Goal: Task Accomplishment & Management: Manage account settings

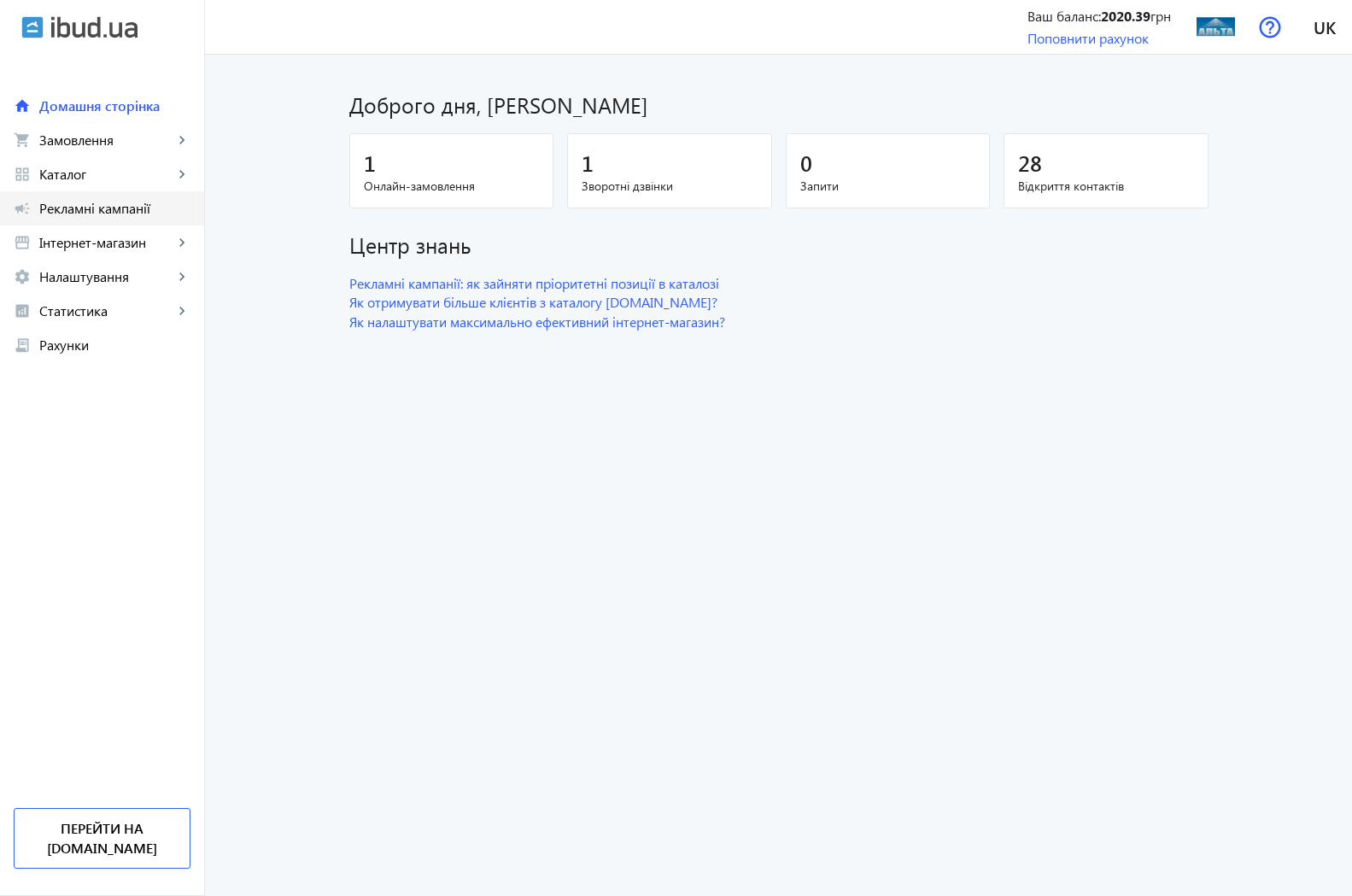
click at [69, 204] on span "Рекламні кампанії" at bounding box center [114, 209] width 151 height 17
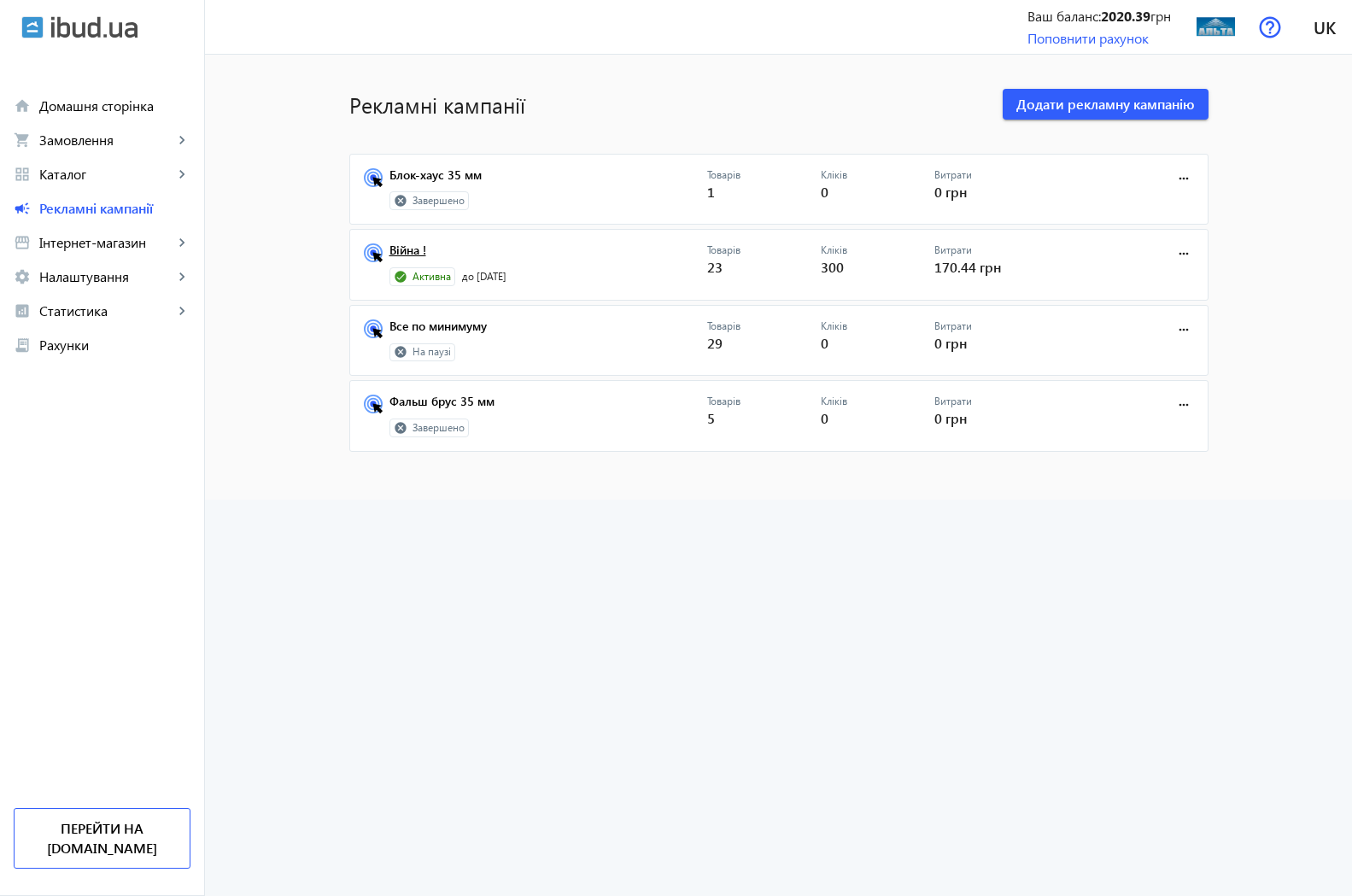
click at [399, 249] on link "Війна !" at bounding box center [548, 255] width 318 height 24
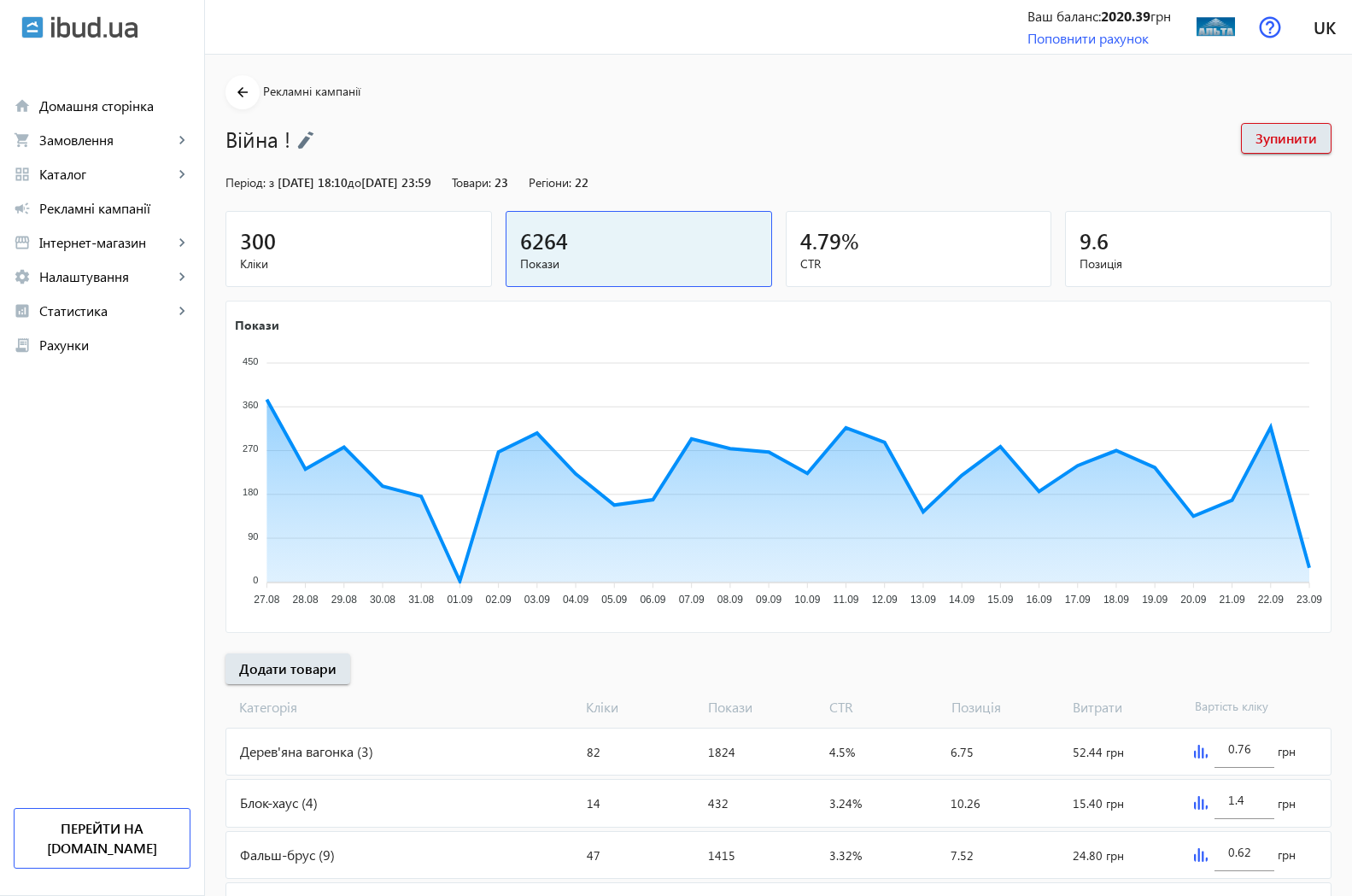
click at [246, 245] on span "300" at bounding box center [258, 239] width 36 height 28
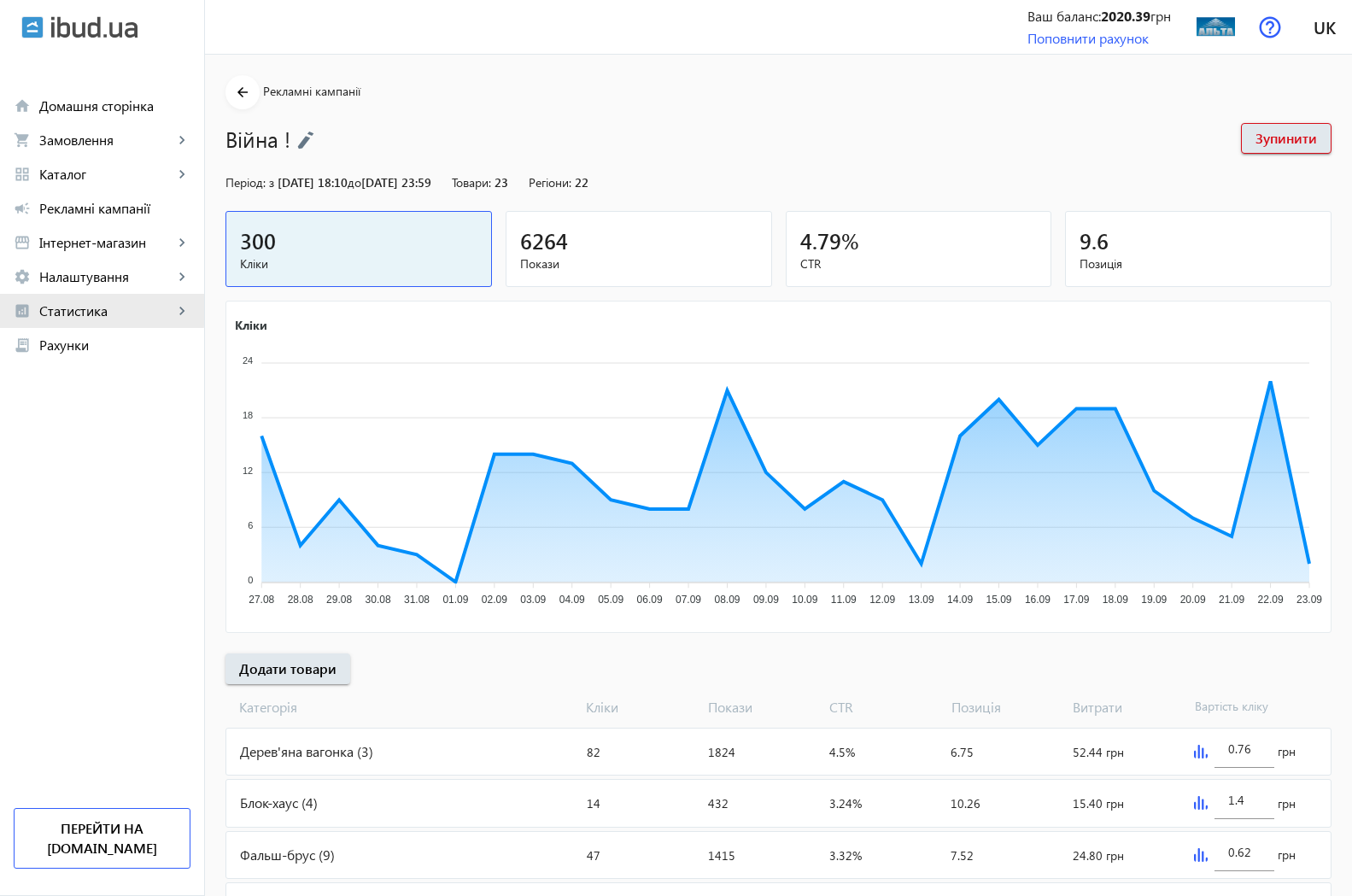
click at [92, 307] on span "Статистика" at bounding box center [106, 311] width 134 height 17
click at [82, 346] on span "Огляд" at bounding box center [124, 345] width 133 height 17
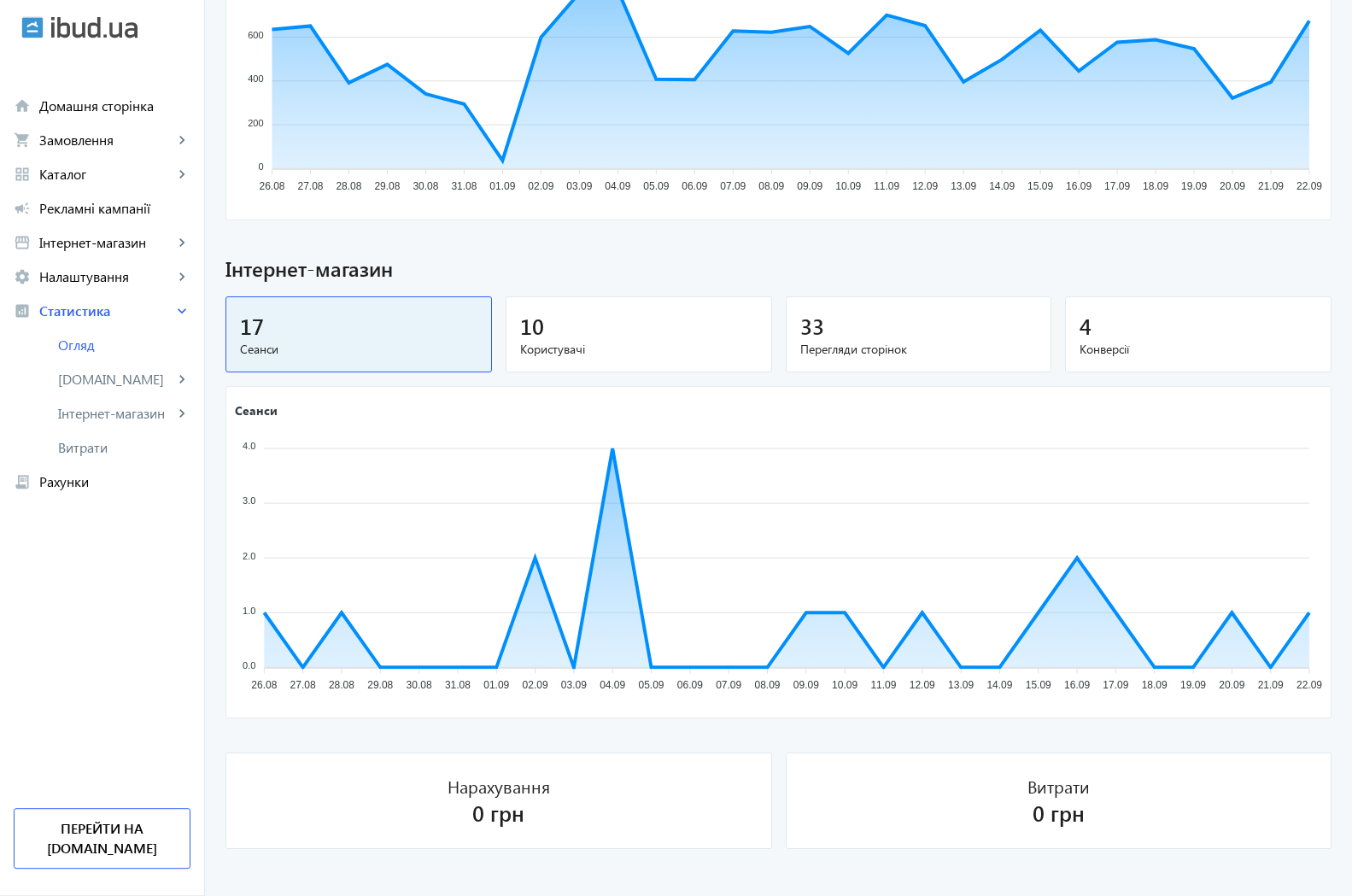
scroll to position [862, 0]
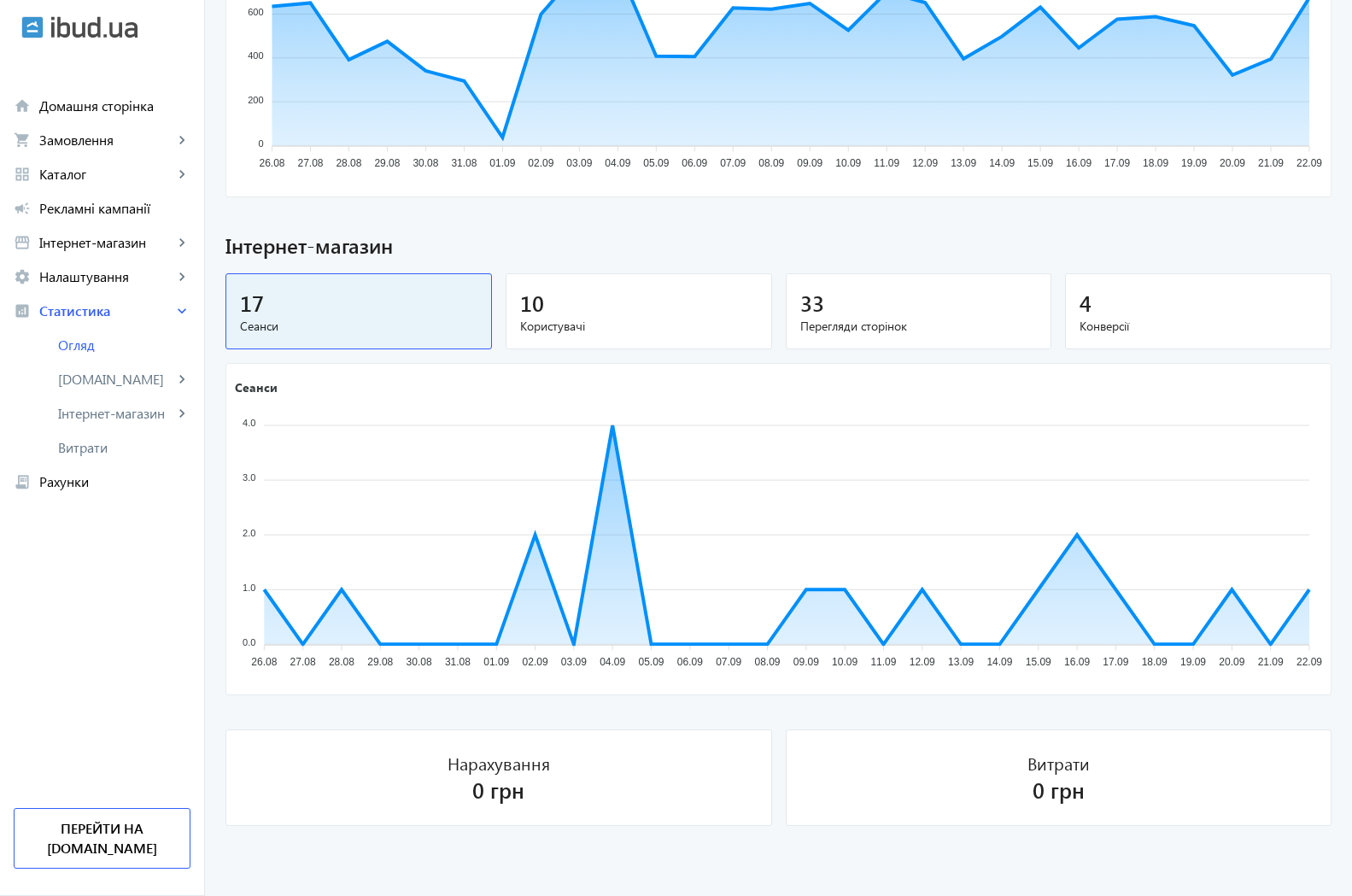
click at [548, 321] on span "Користувачі" at bounding box center [638, 327] width 238 height 17
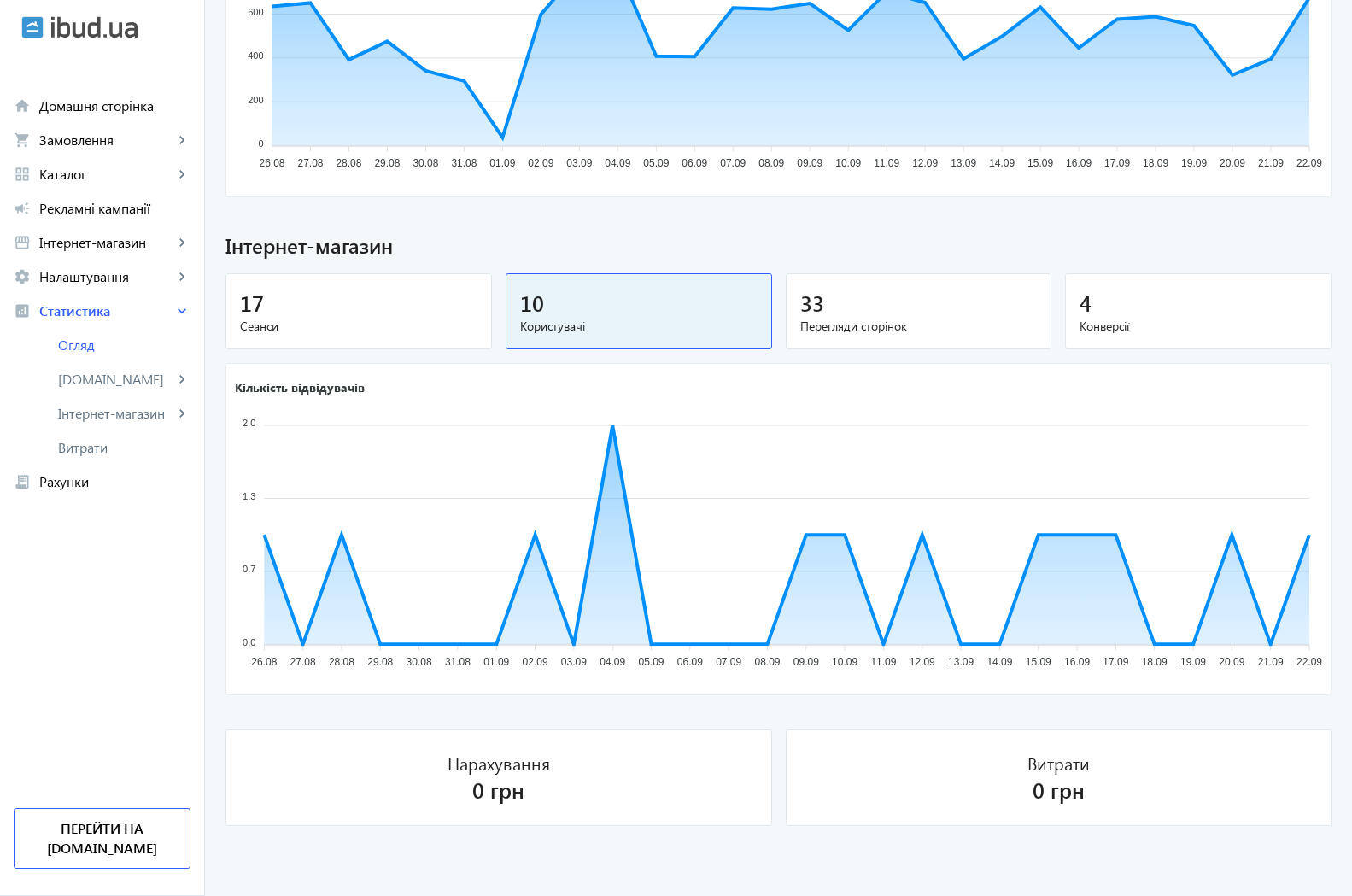
click at [821, 321] on span "Перегляди сторінок" at bounding box center [919, 327] width 238 height 17
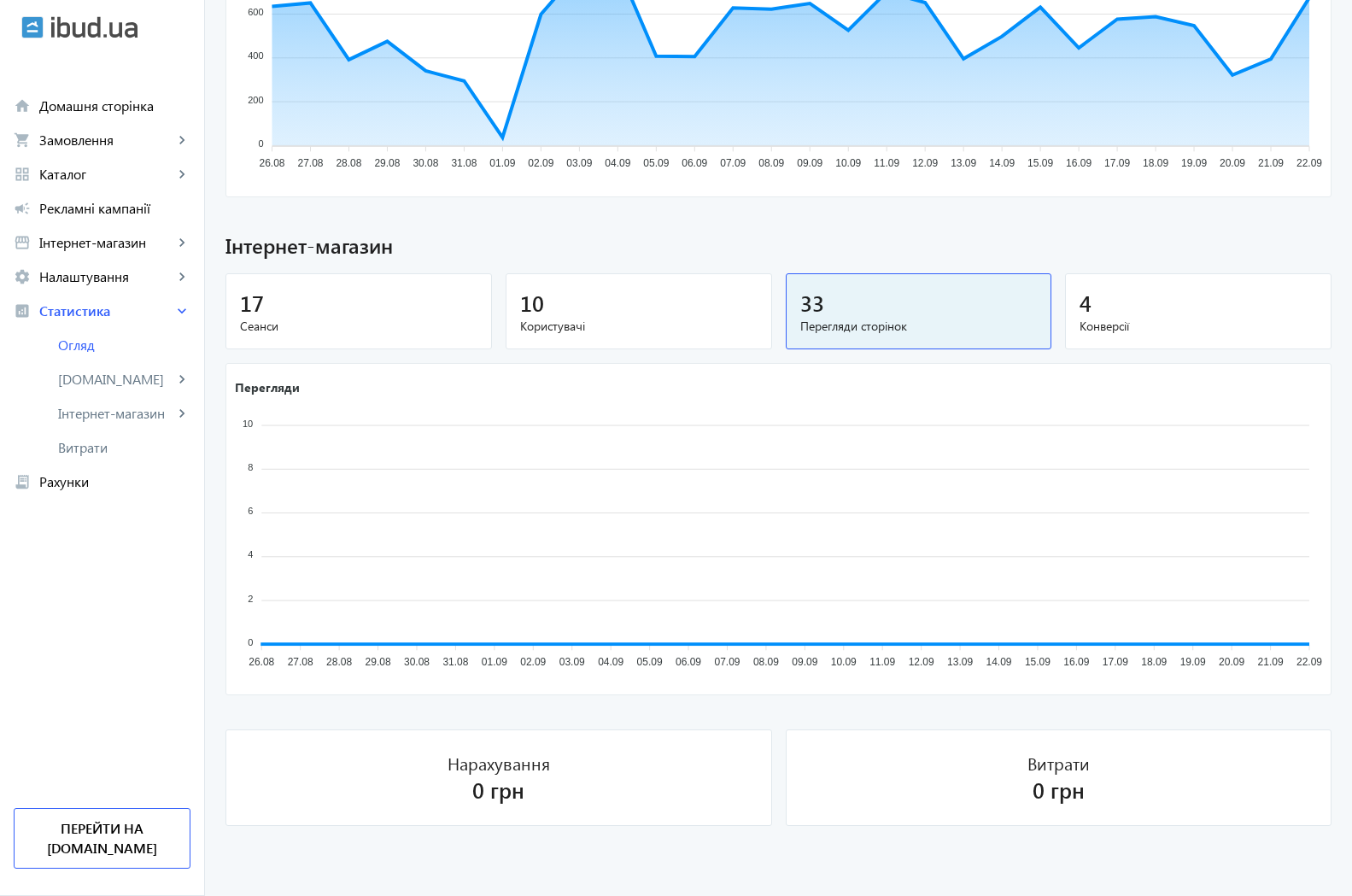
scroll to position [841, 0]
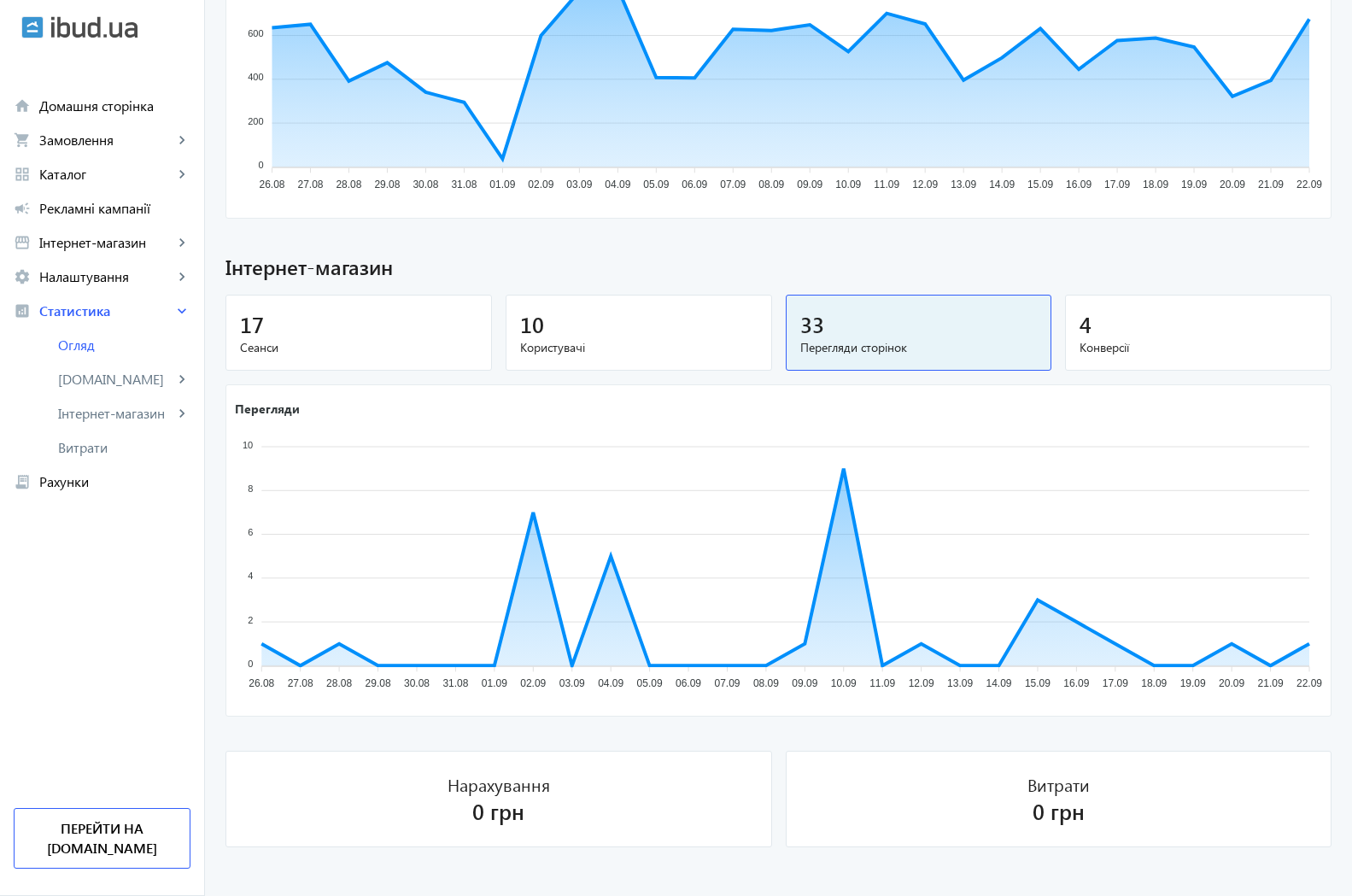
click at [1106, 342] on span "Конверсії" at bounding box center [1198, 348] width 238 height 17
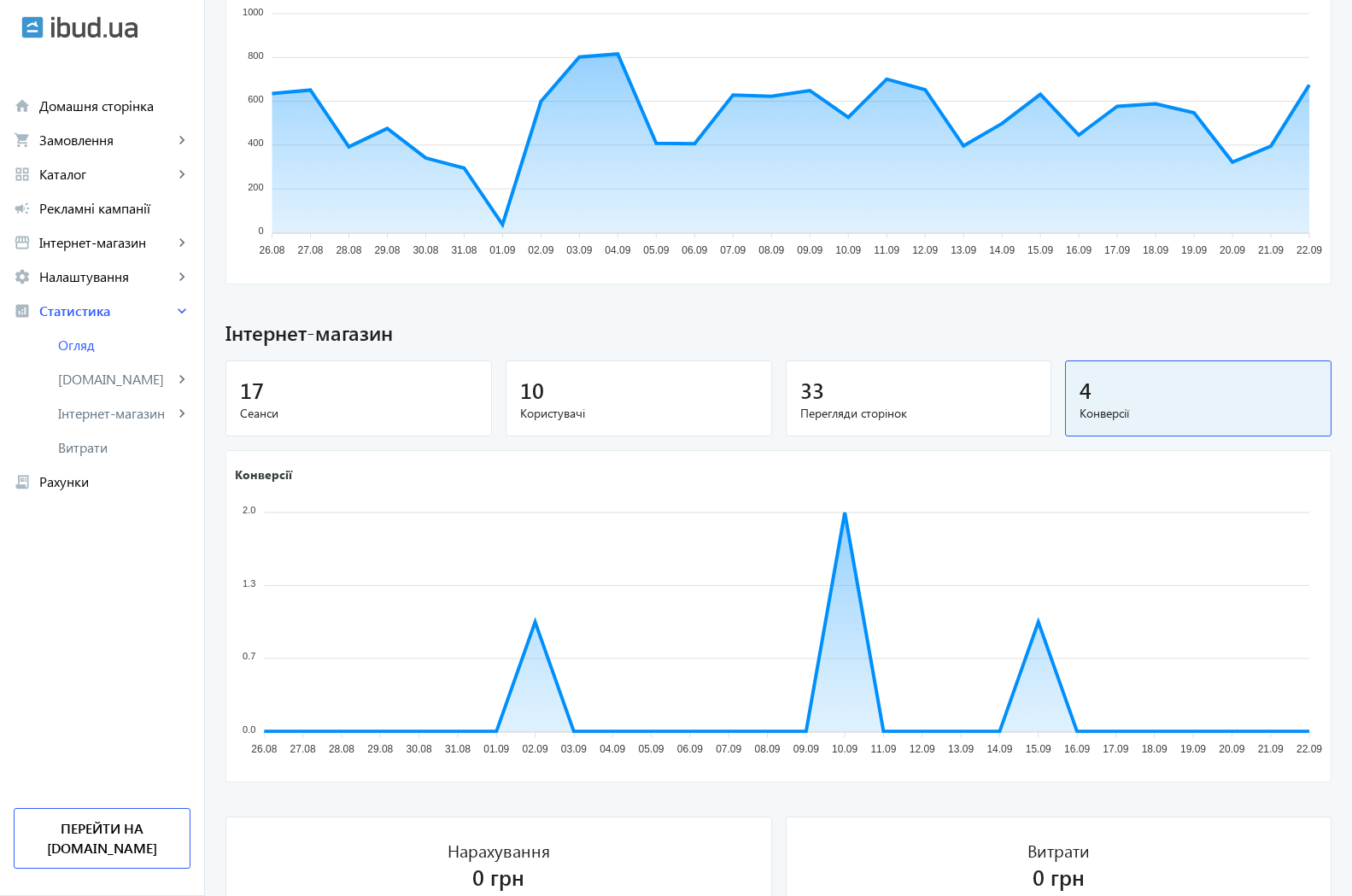
scroll to position [862, 0]
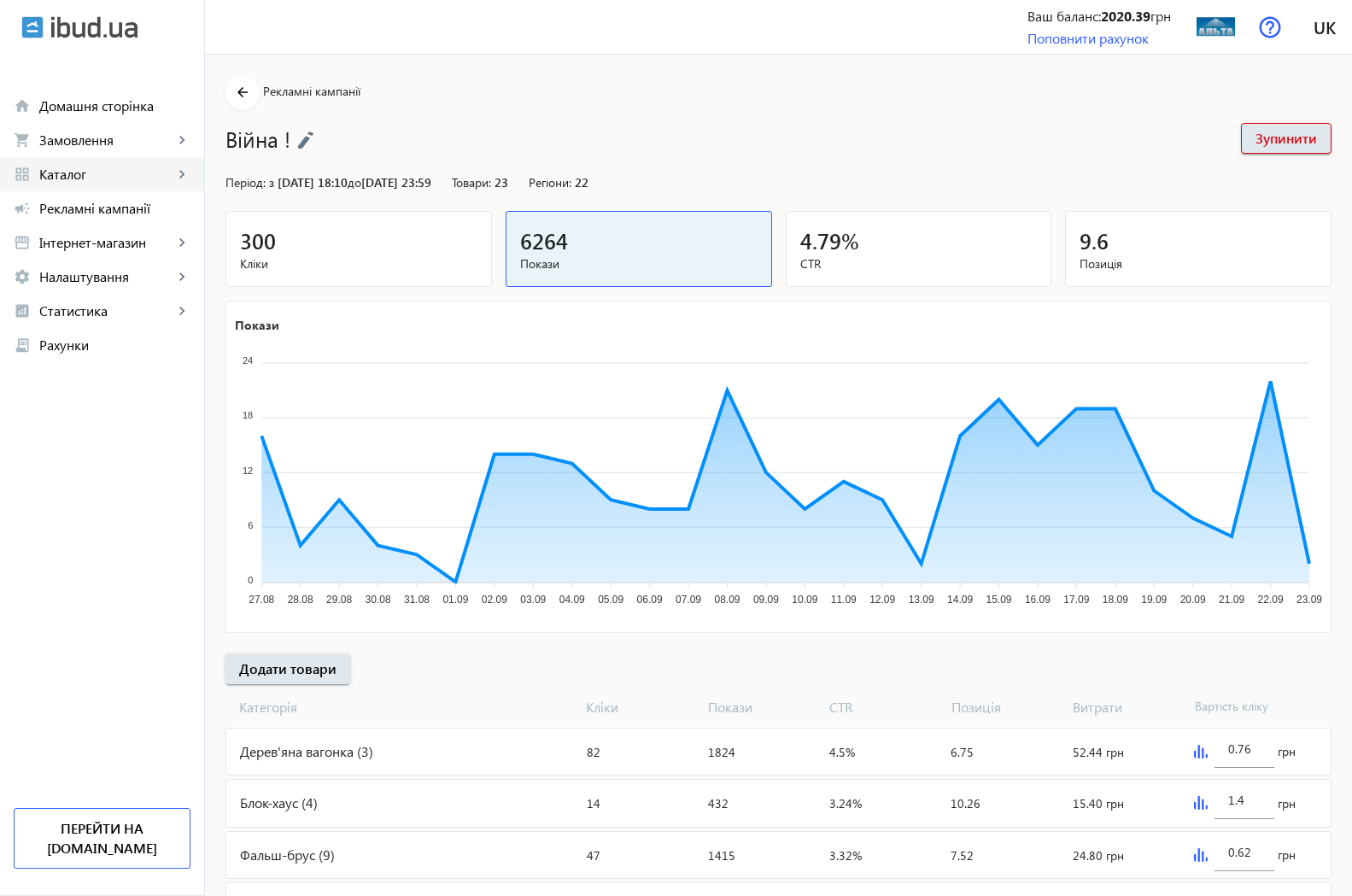
click at [57, 173] on span "Каталог" at bounding box center [106, 174] width 134 height 17
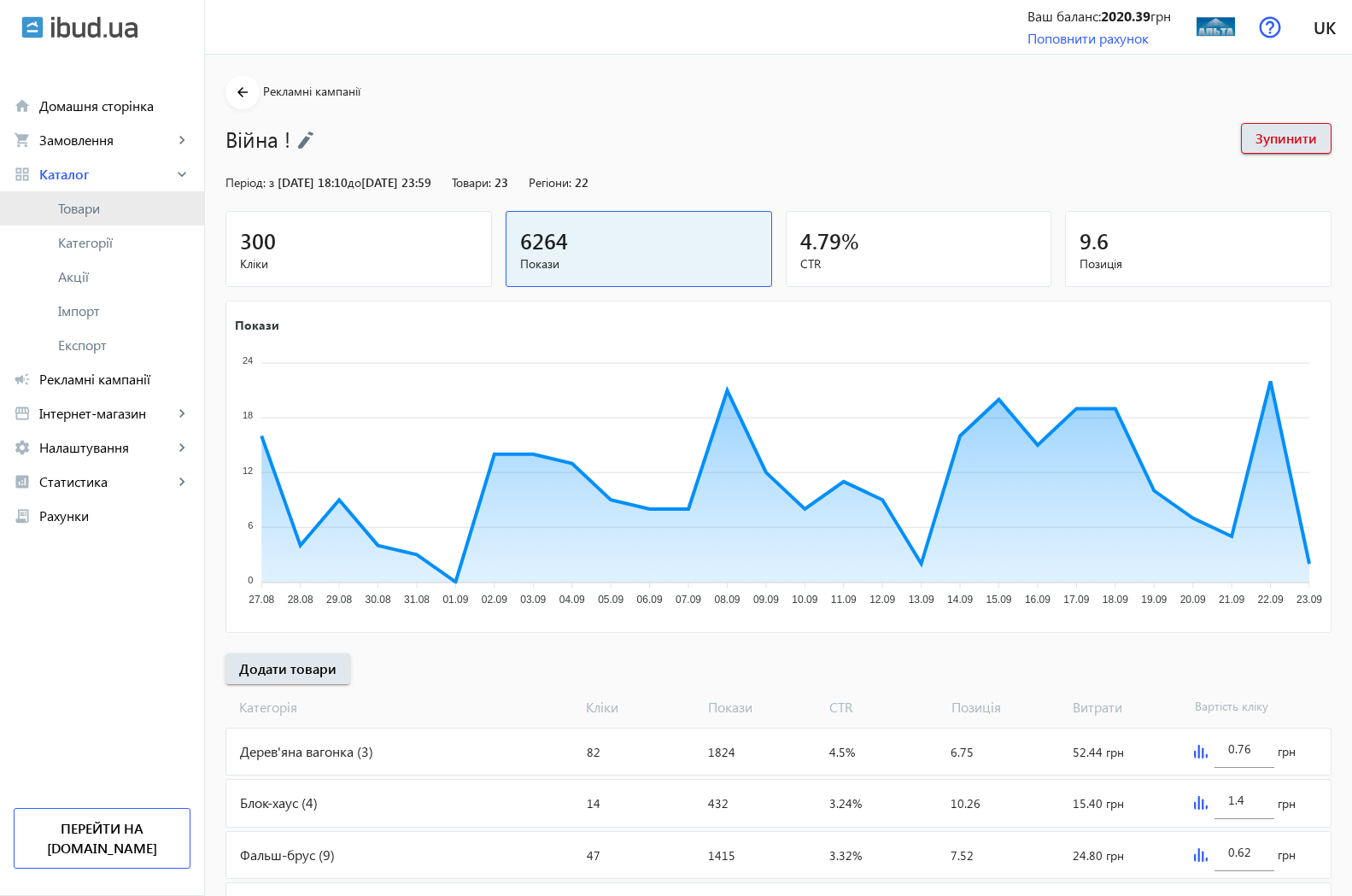
click at [105, 209] on span "Товари" at bounding box center [124, 209] width 133 height 17
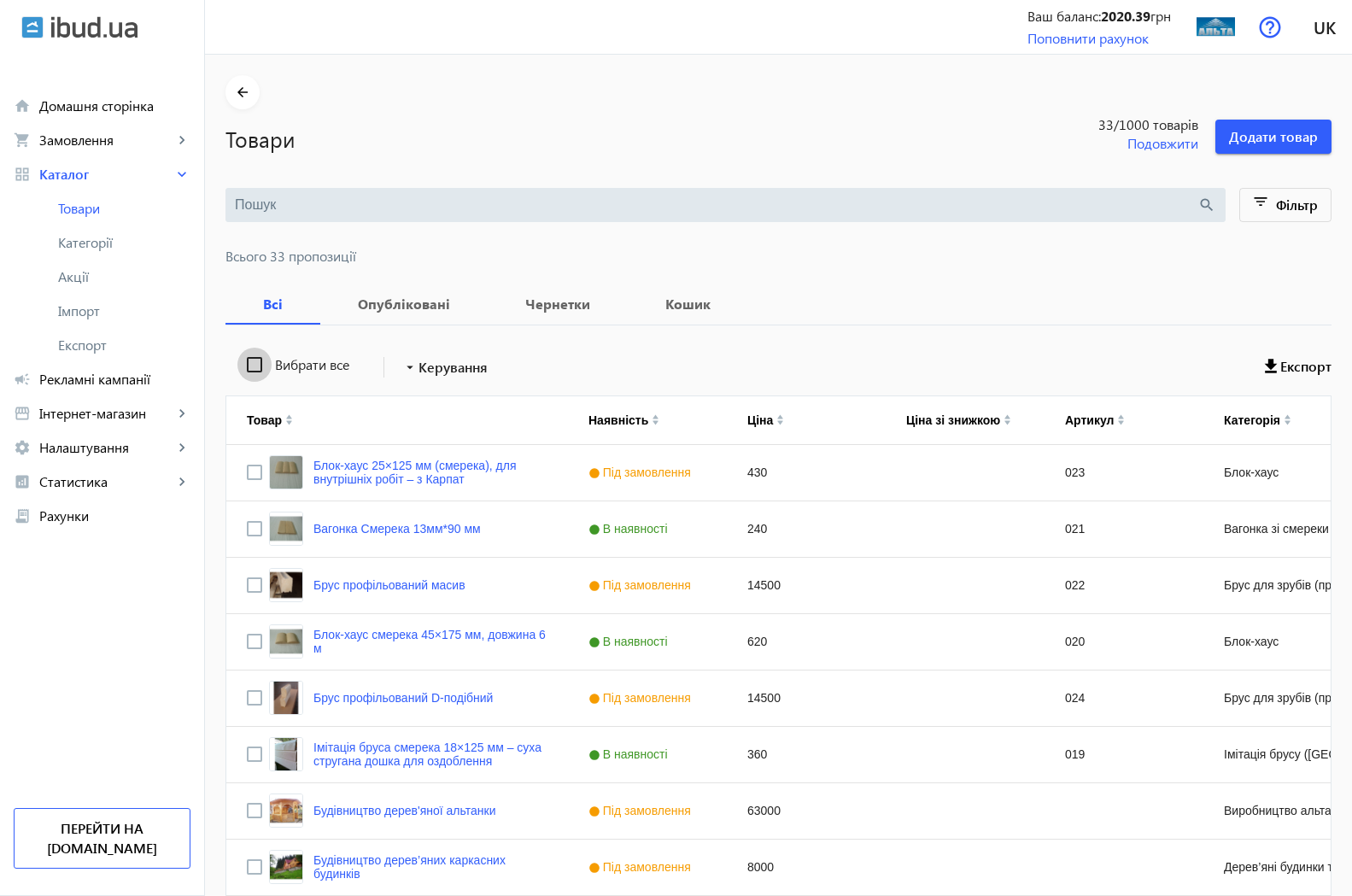
click at [238, 364] on input "Вибрати все" at bounding box center [255, 365] width 35 height 35
checkbox input "true"
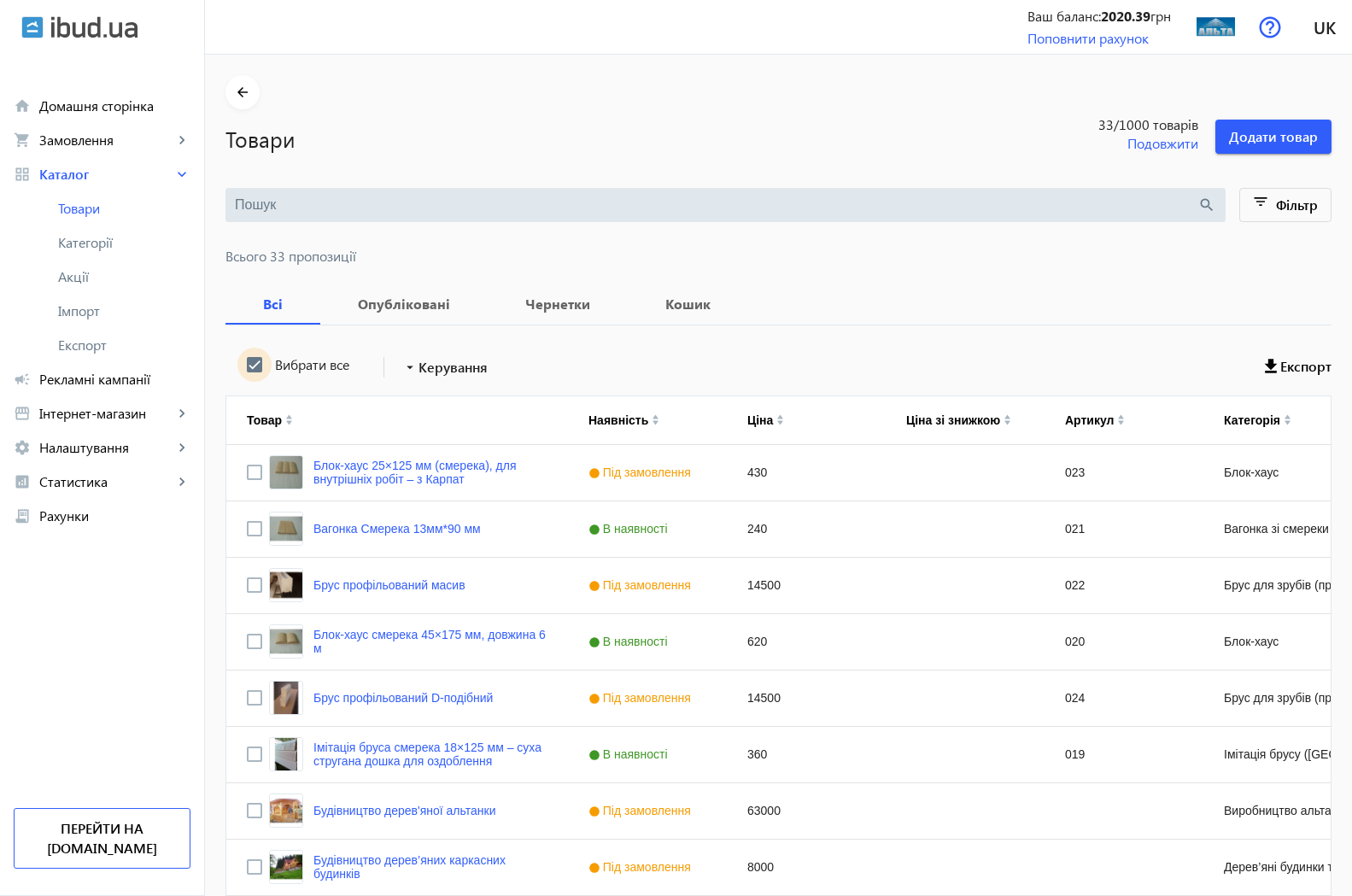
checkbox input "true"
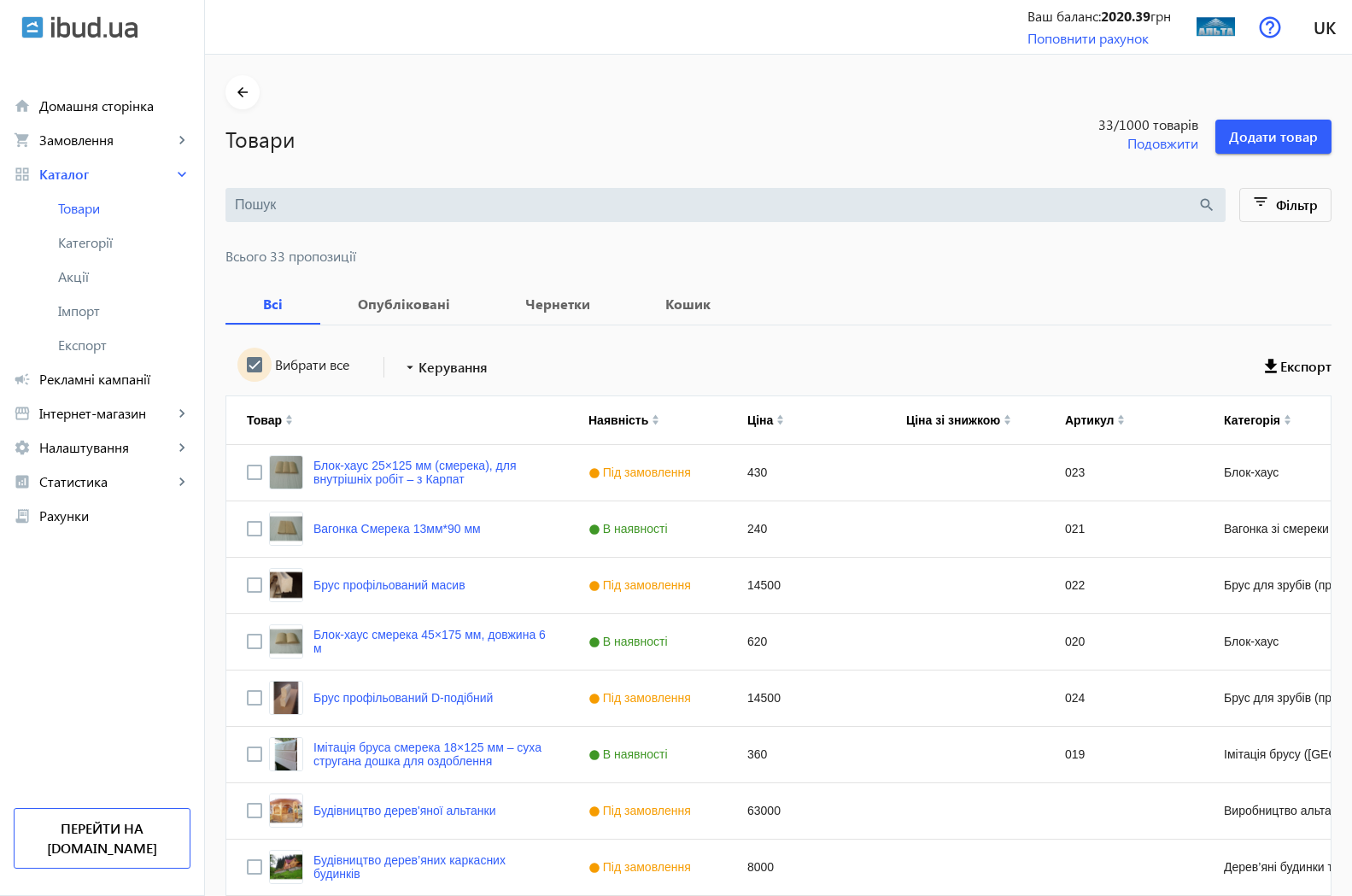
checkbox input "true"
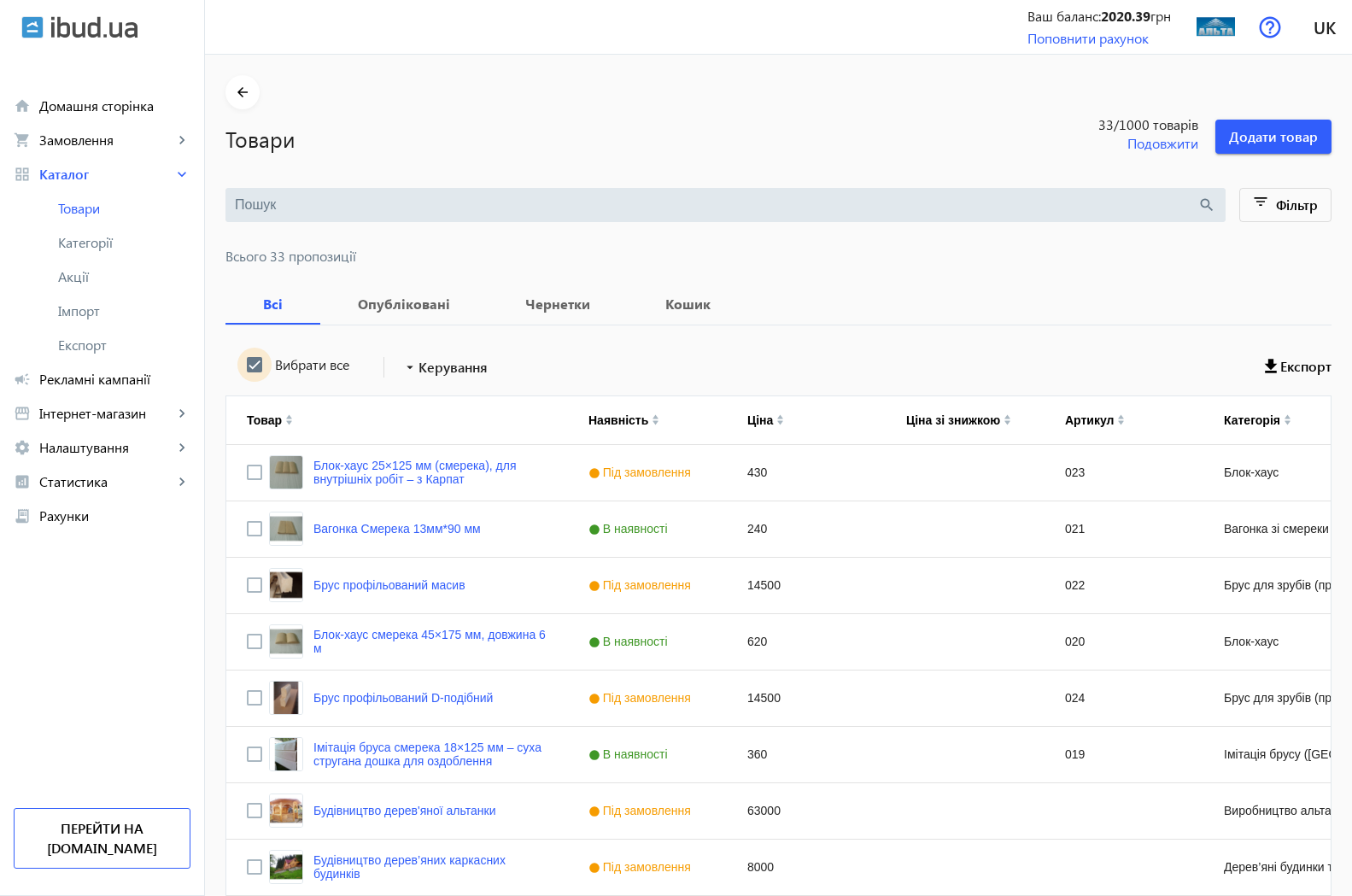
checkbox input "true"
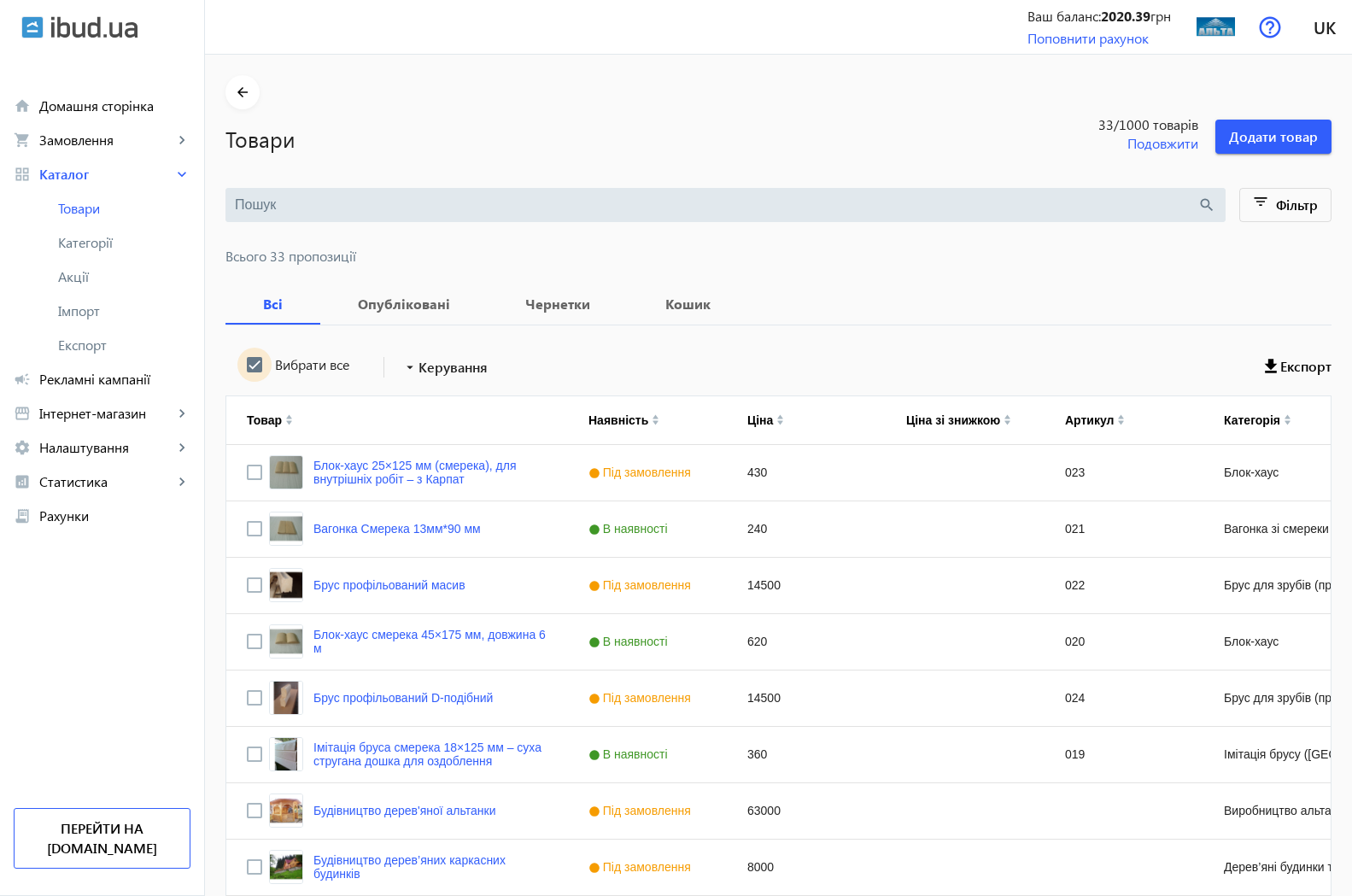
checkbox input "true"
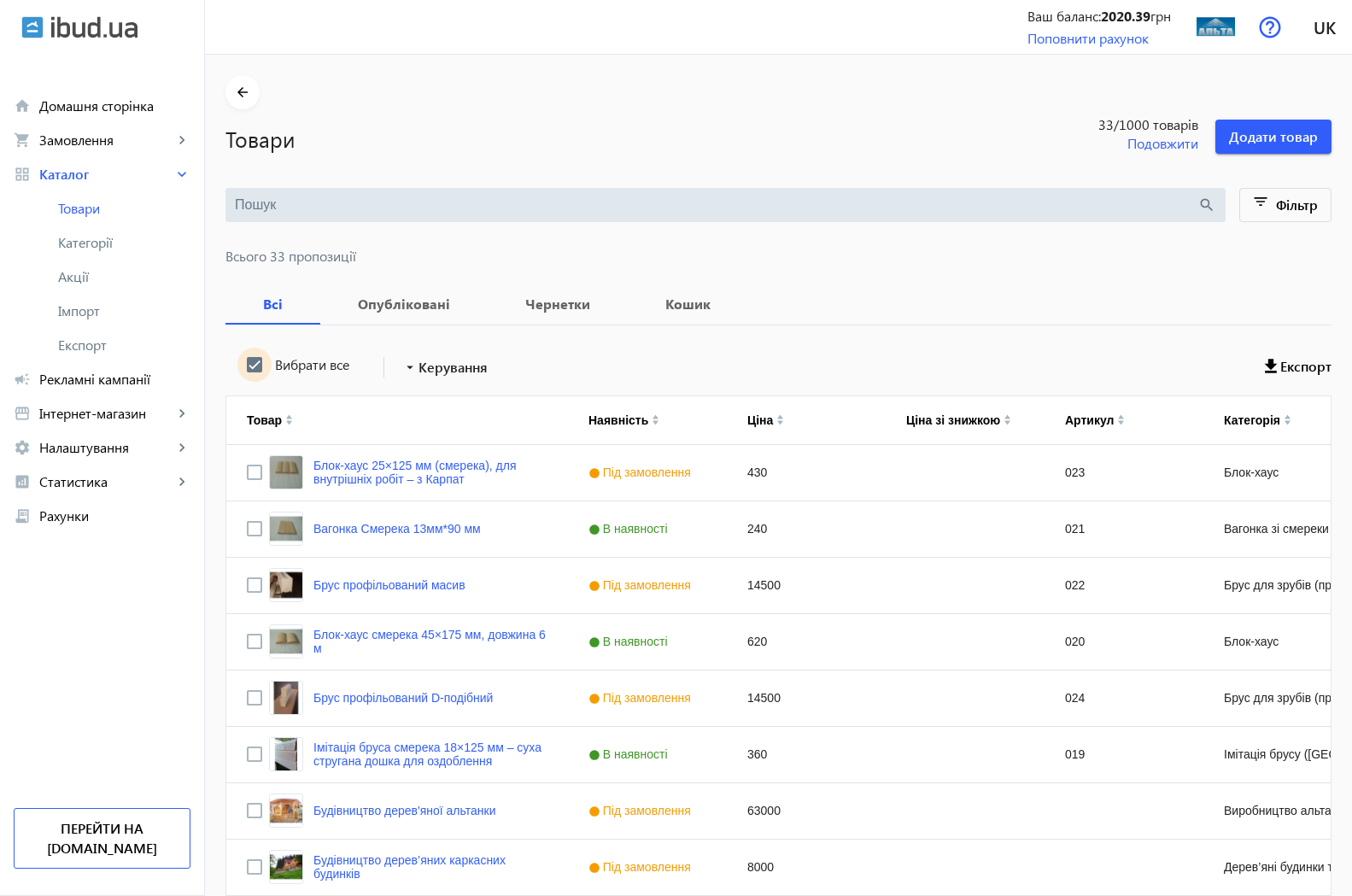
checkbox input "true"
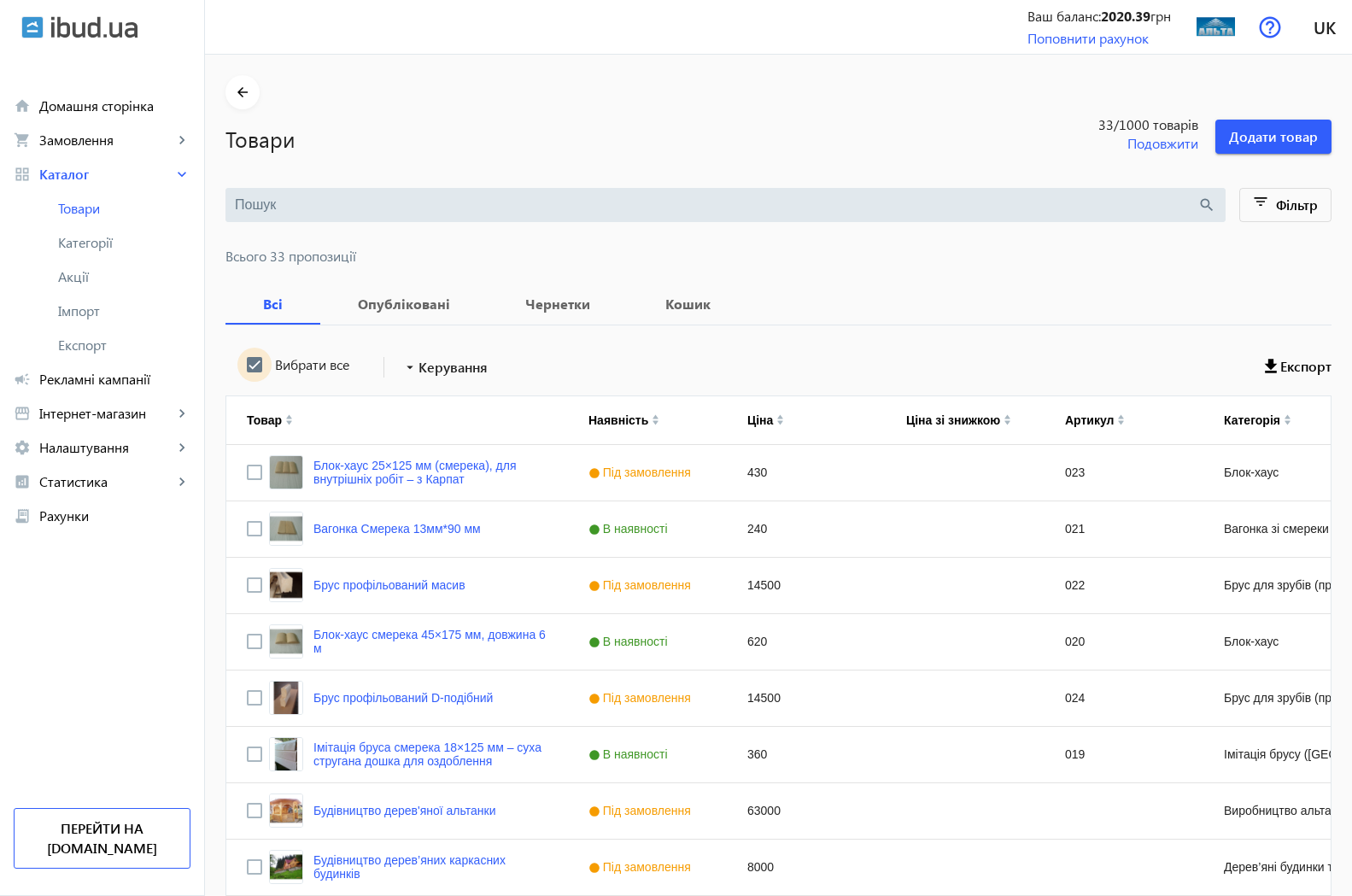
checkbox input "true"
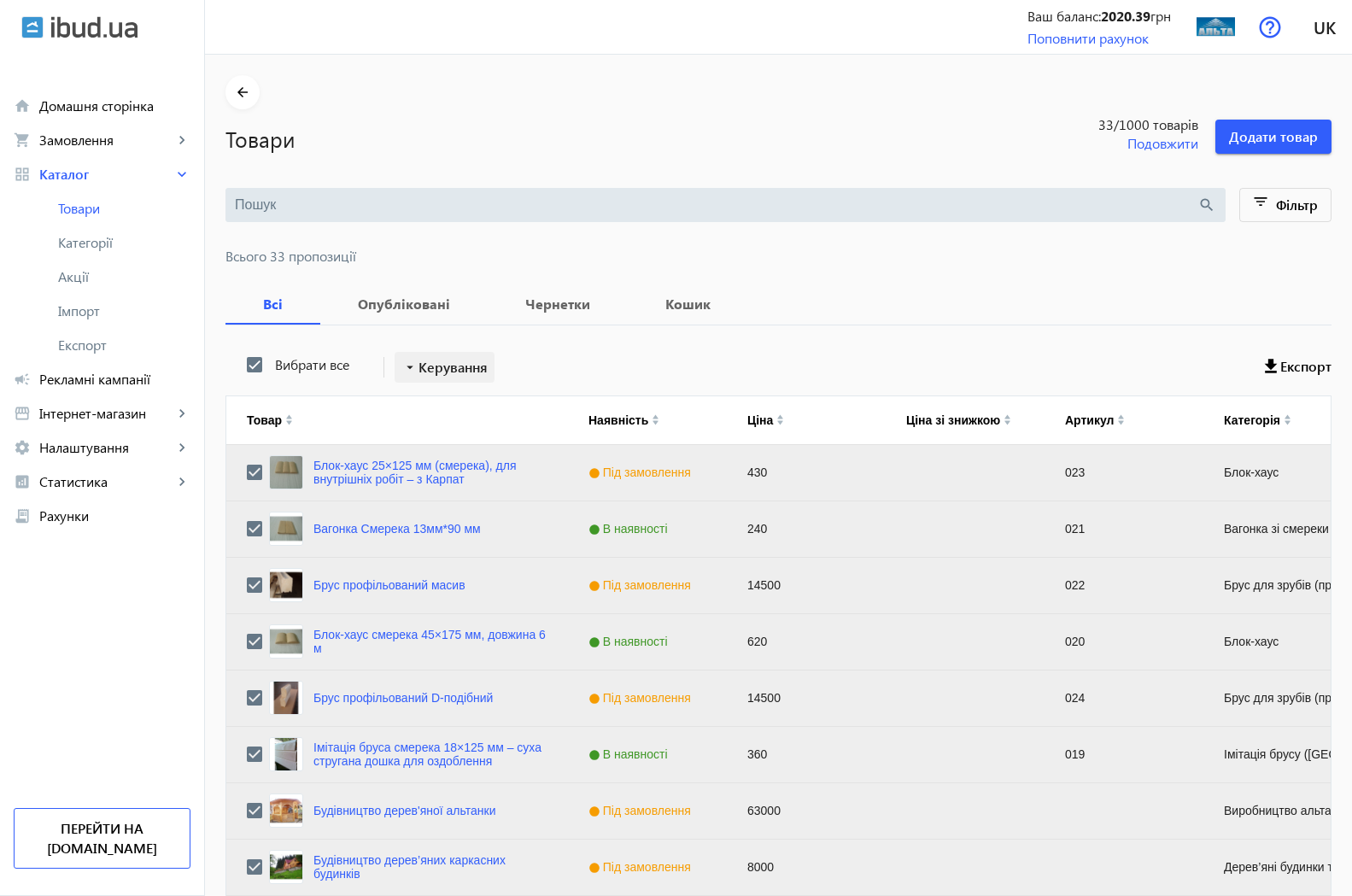
click at [418, 366] on span "Керування" at bounding box center [453, 366] width 69 height 20
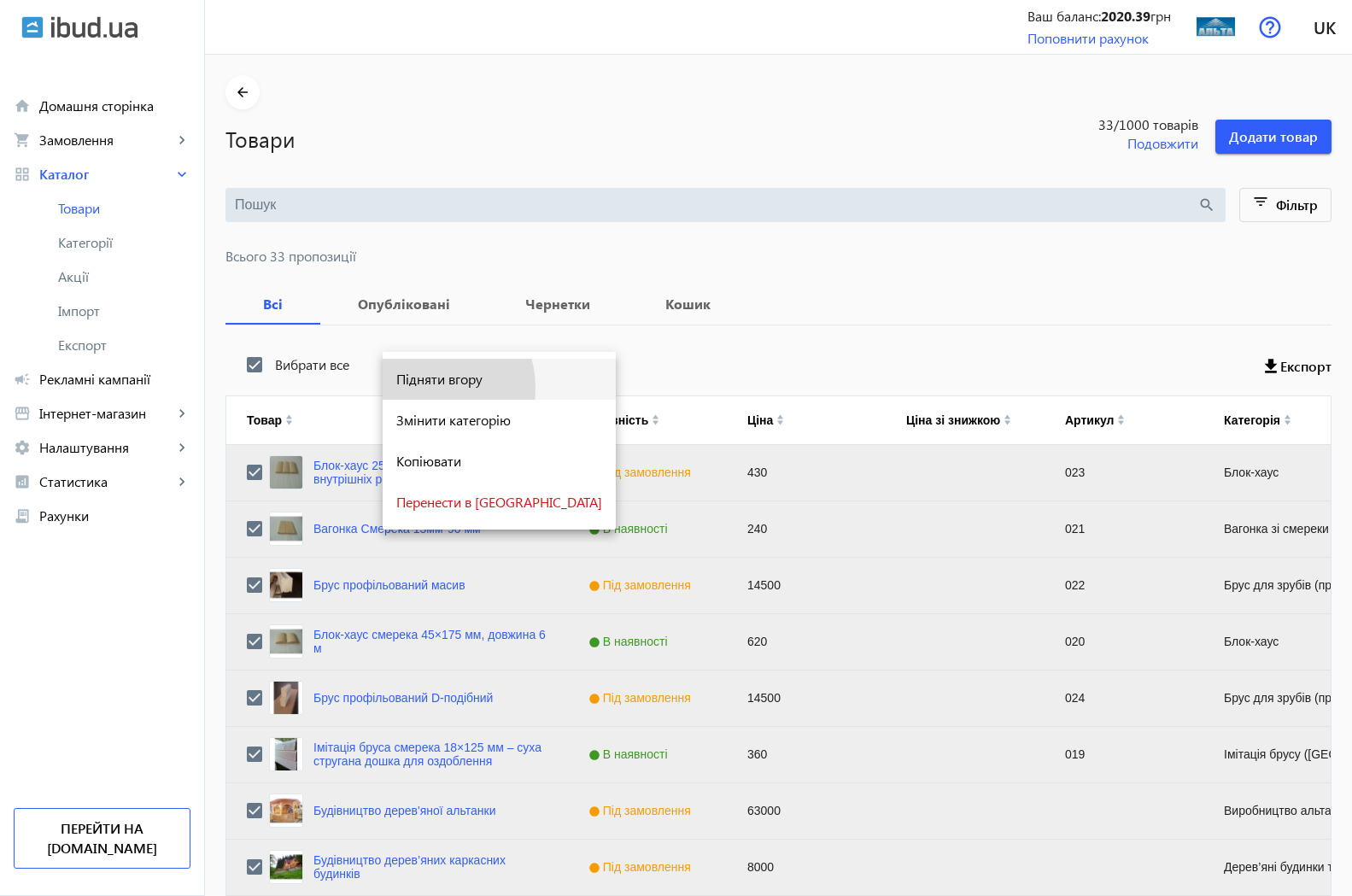
click at [427, 386] on span "Підняти вгору" at bounding box center [499, 379] width 206 height 13
